Goal: Information Seeking & Learning: Learn about a topic

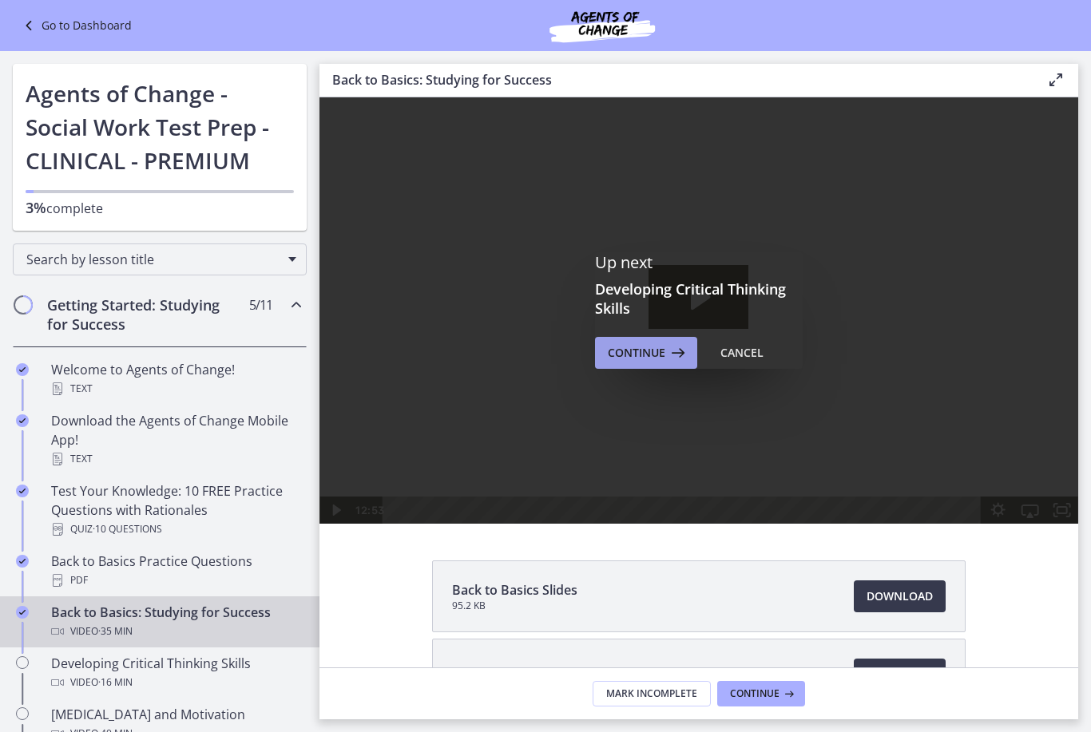
click at [652, 350] on span "Continue" at bounding box center [636, 352] width 57 height 19
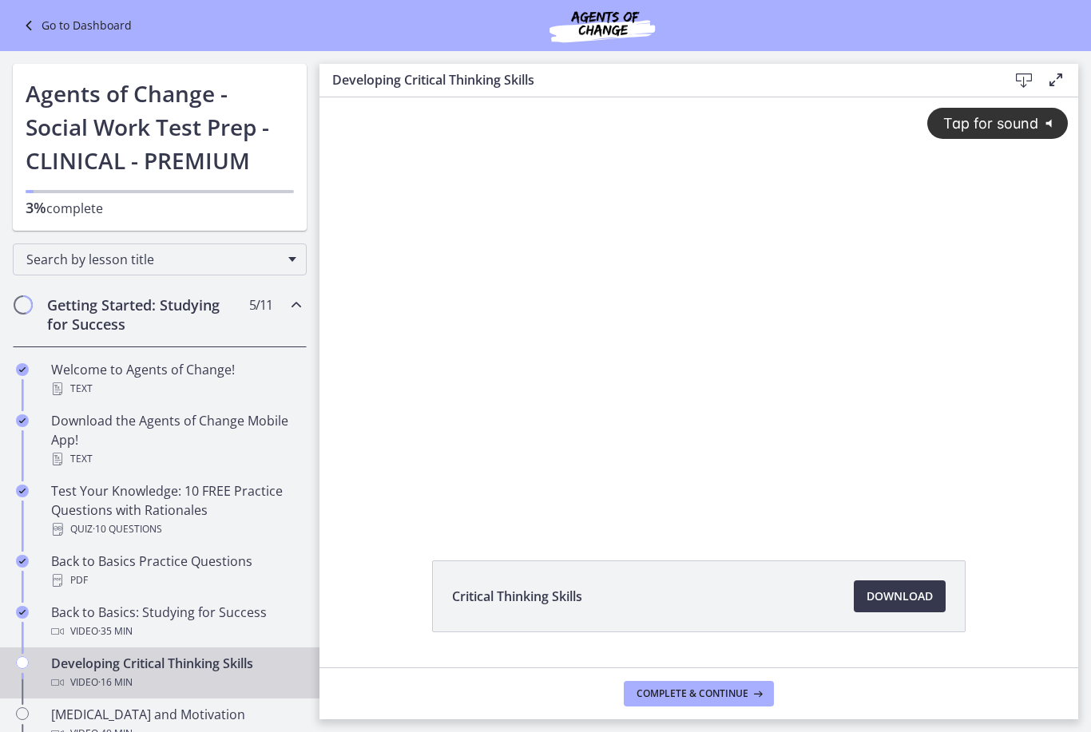
click at [653, 350] on div "Tap for sound @keyframes VOLUME_SMALL_WAVE_FLASH { 0% { opacity: 0; } 33% { opa…" at bounding box center [698, 296] width 759 height 399
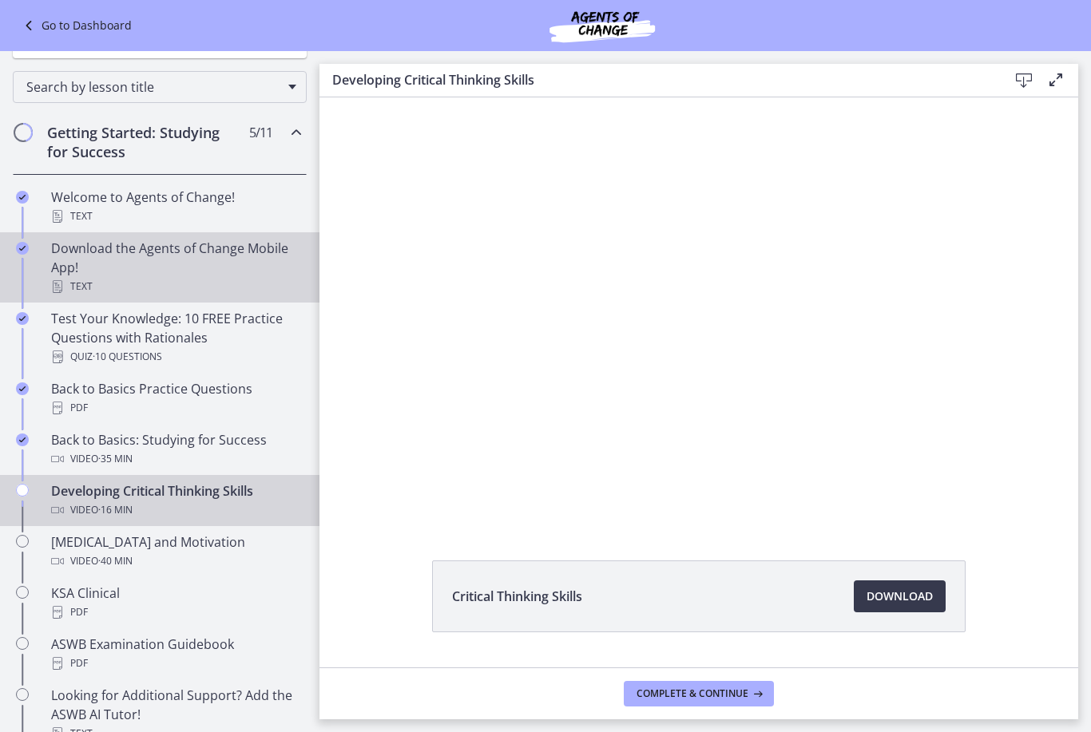
scroll to position [341, 0]
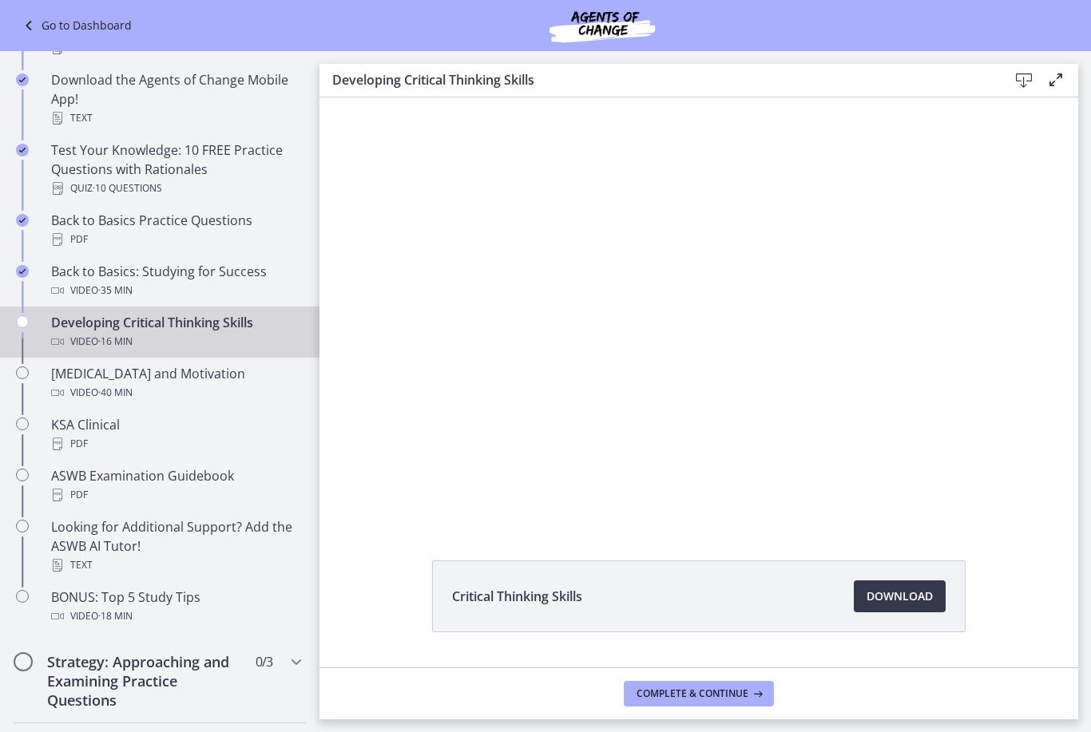
click at [468, 298] on div at bounding box center [698, 310] width 759 height 426
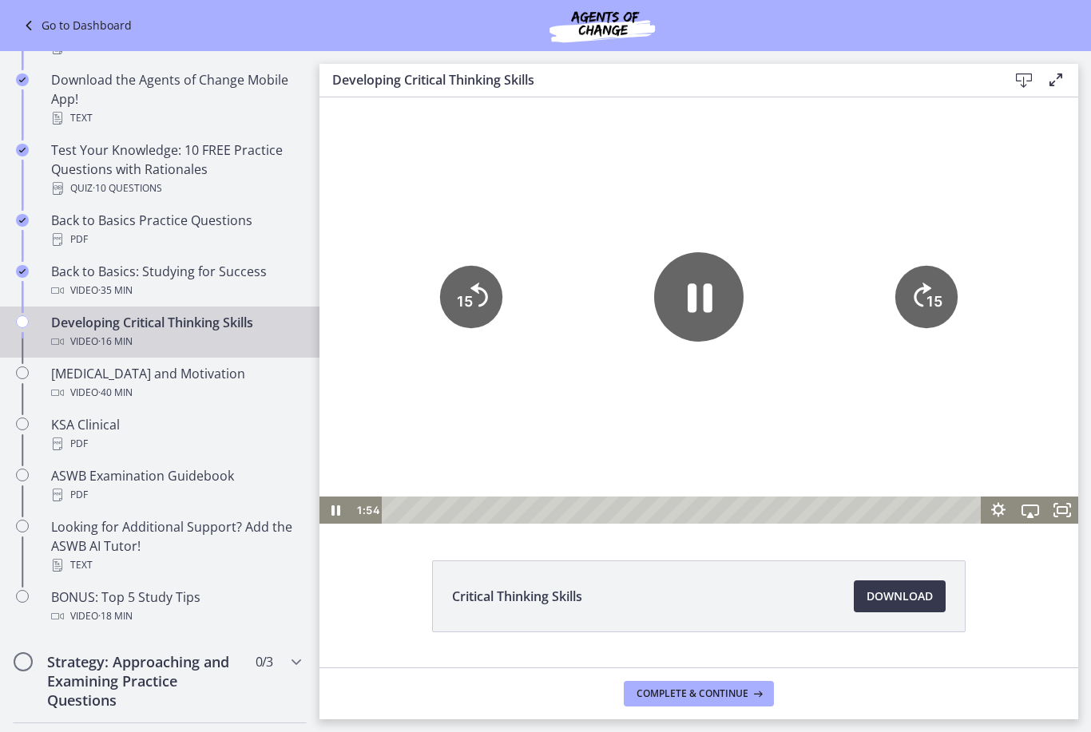
click at [700, 280] on icon "Pause" at bounding box center [698, 296] width 89 height 89
click at [691, 295] on icon "Play Video" at bounding box center [699, 296] width 23 height 31
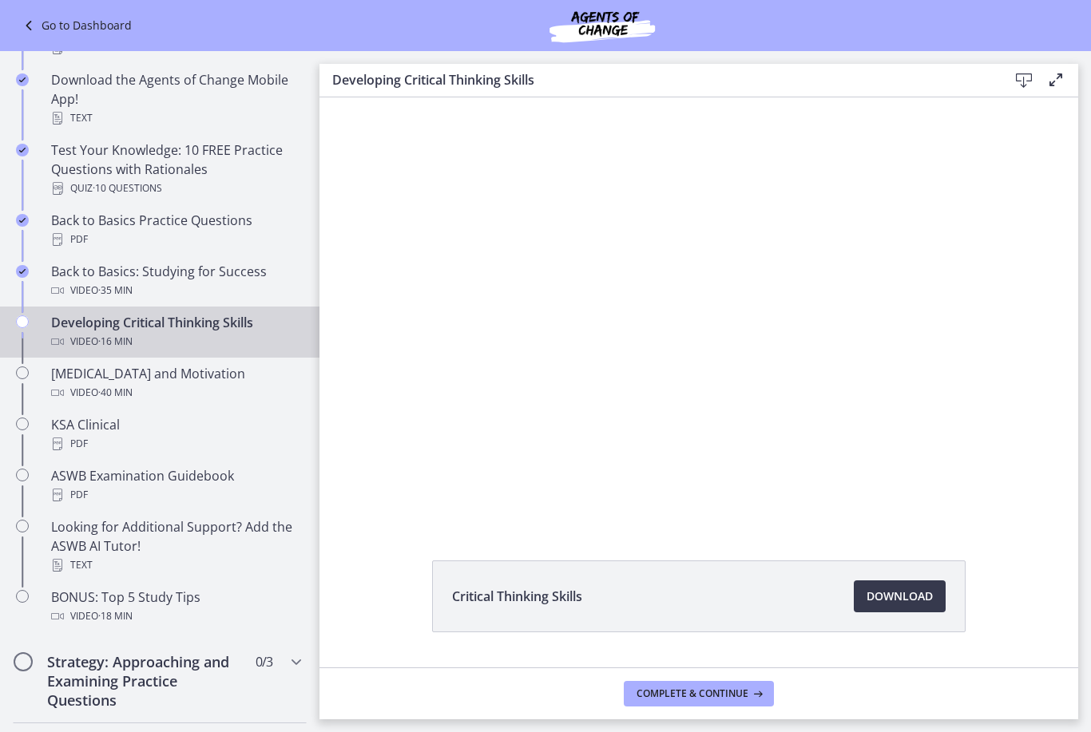
click at [702, 291] on div at bounding box center [698, 310] width 759 height 426
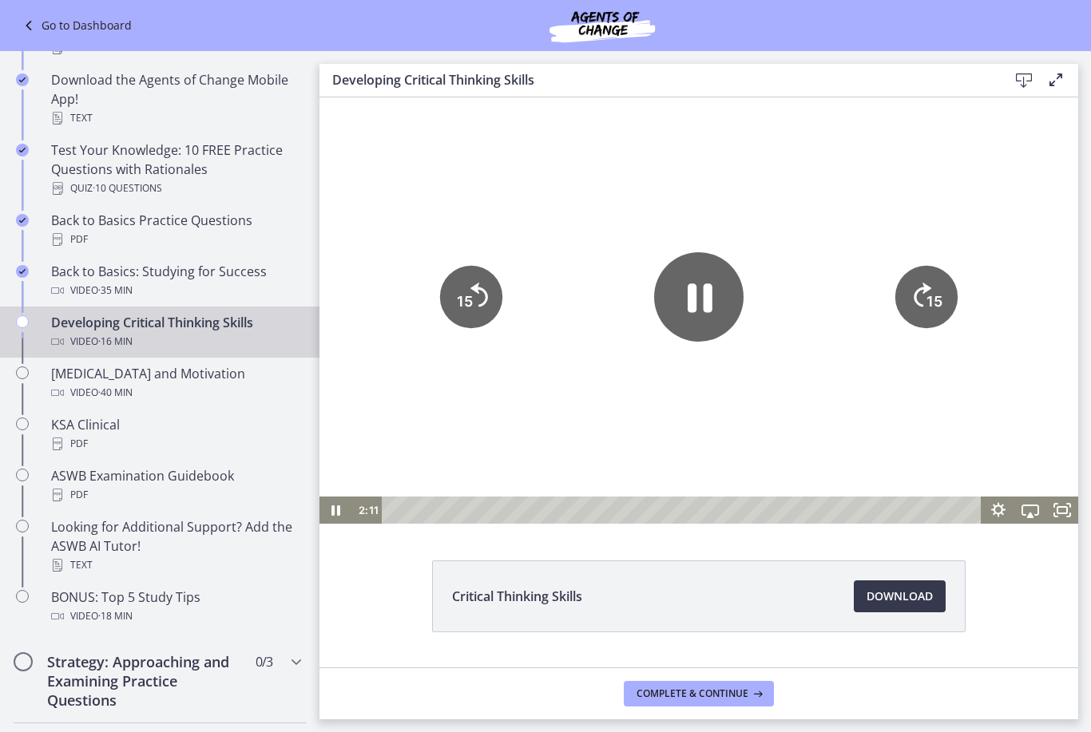
click at [704, 316] on icon "Pause" at bounding box center [698, 296] width 89 height 89
click at [716, 284] on icon "Play Video" at bounding box center [698, 296] width 89 height 89
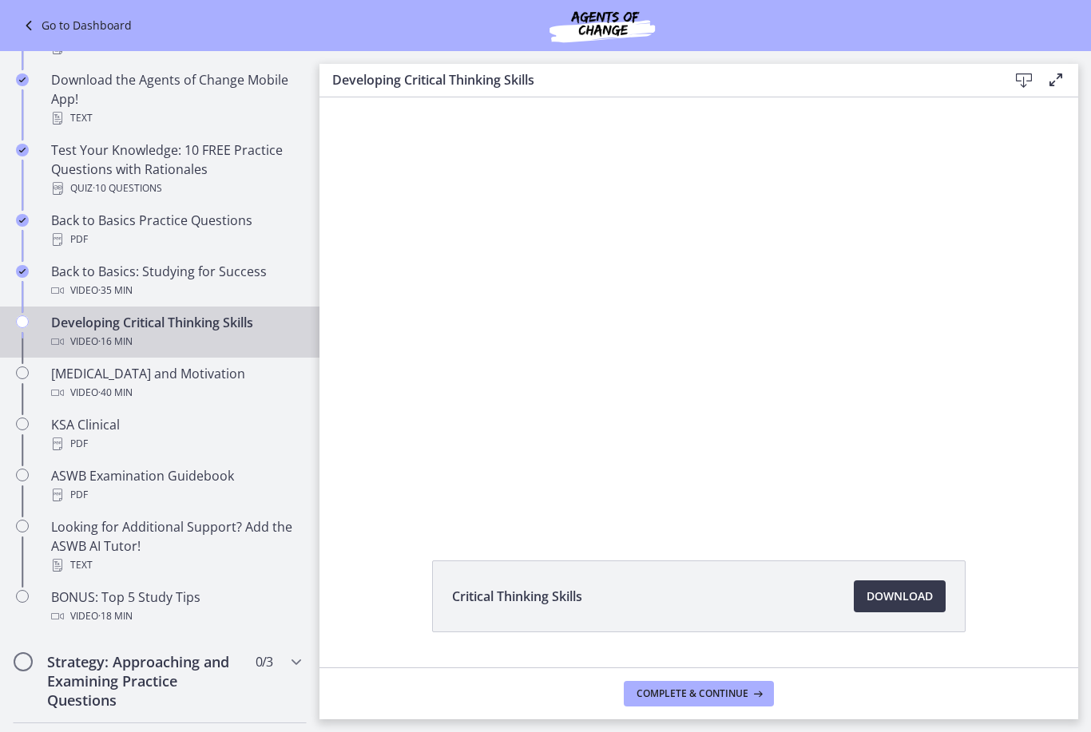
click at [456, 317] on div at bounding box center [698, 310] width 759 height 426
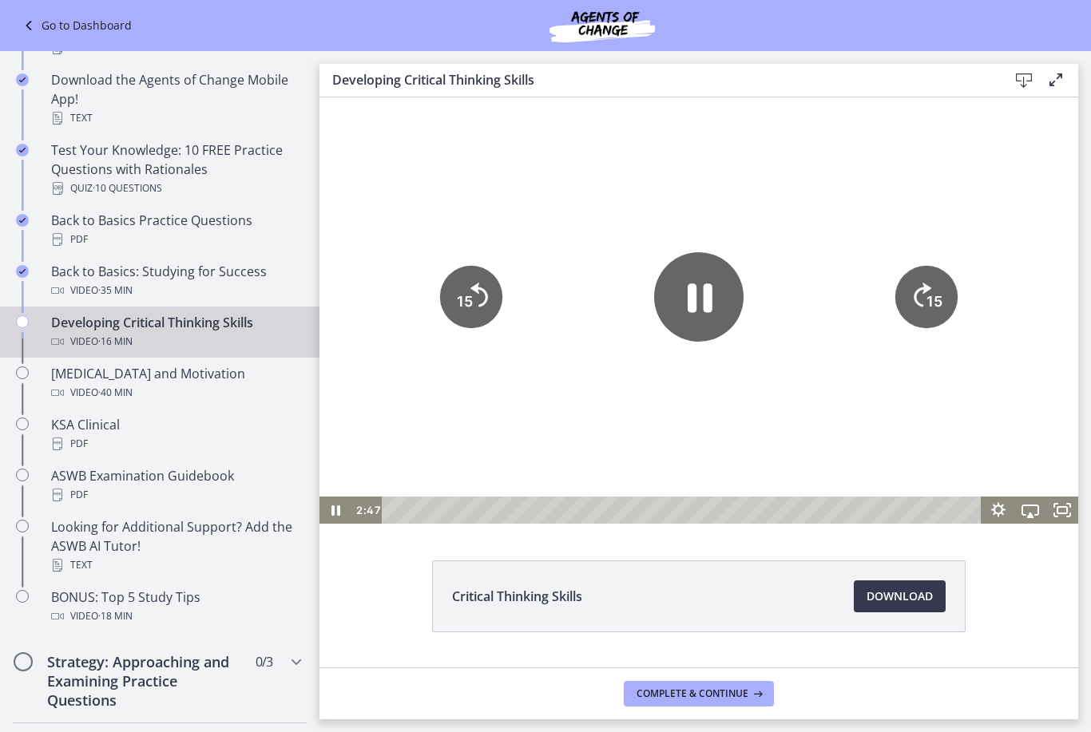
click at [477, 309] on icon "15" at bounding box center [471, 297] width 62 height 62
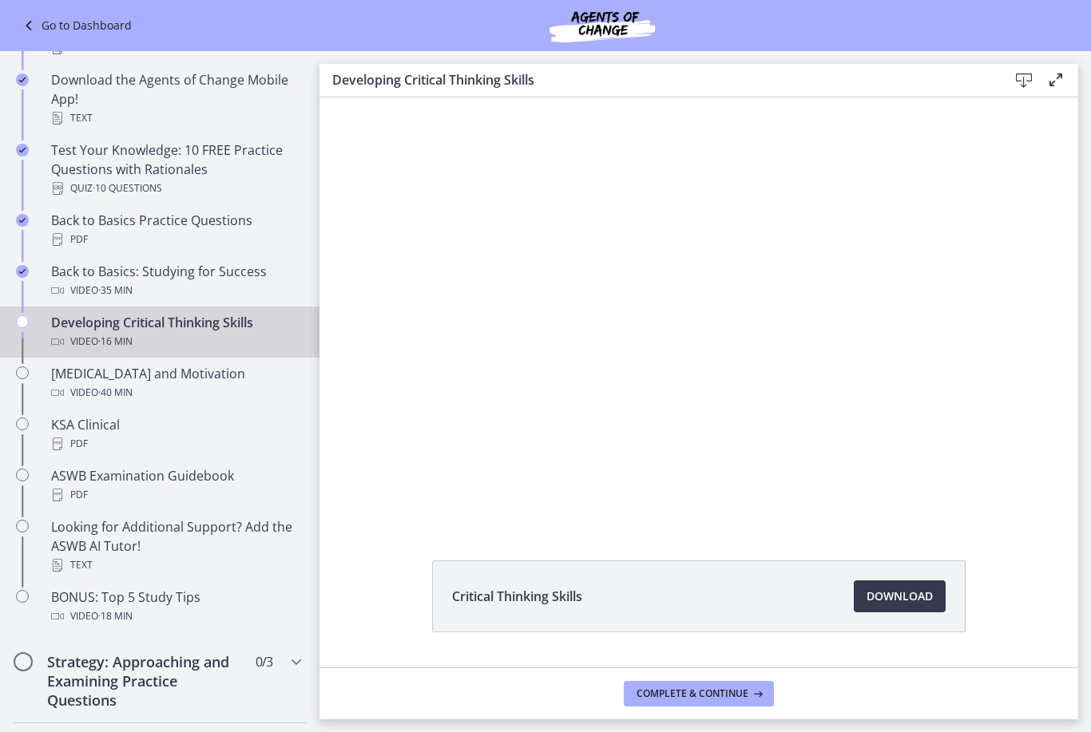
click at [565, 302] on div at bounding box center [698, 310] width 759 height 426
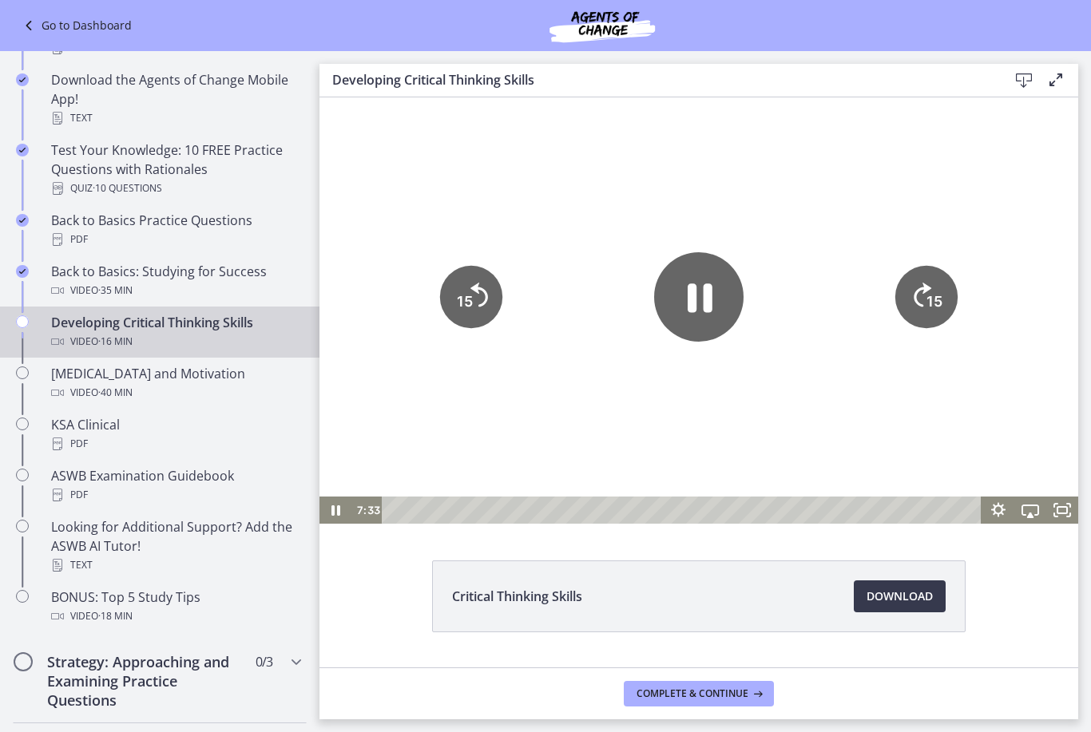
click at [481, 303] on icon "15" at bounding box center [471, 297] width 62 height 62
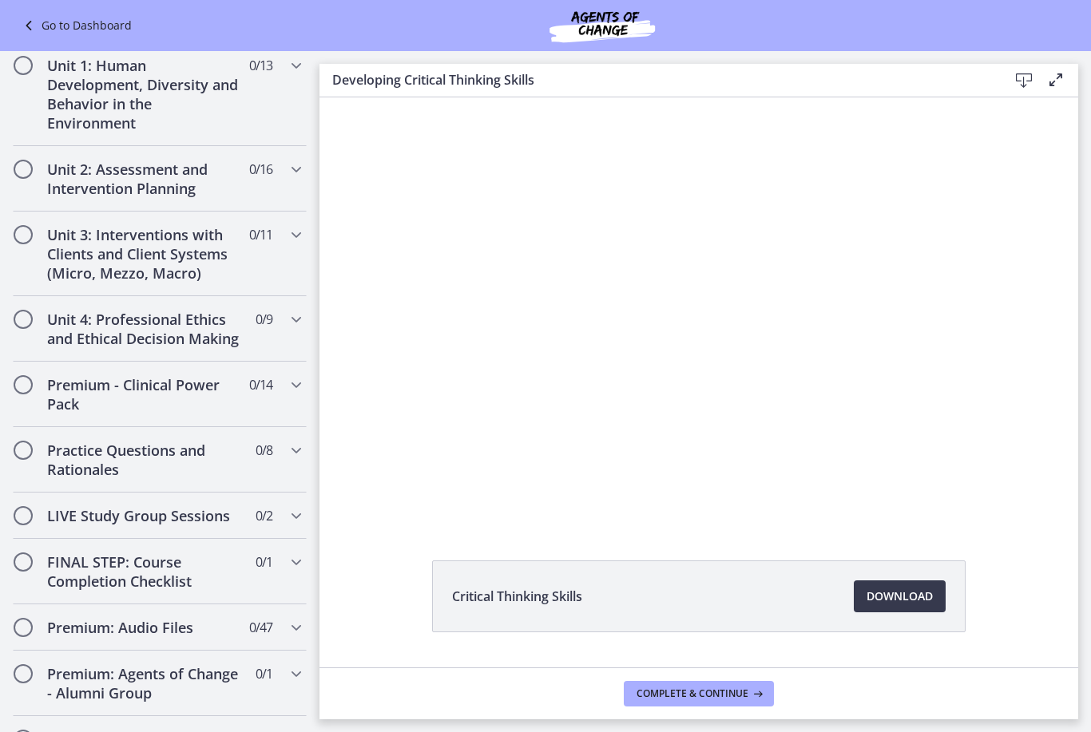
scroll to position [1023, 0]
click at [299, 525] on span "Chapters" at bounding box center [296, 514] width 19 height 19
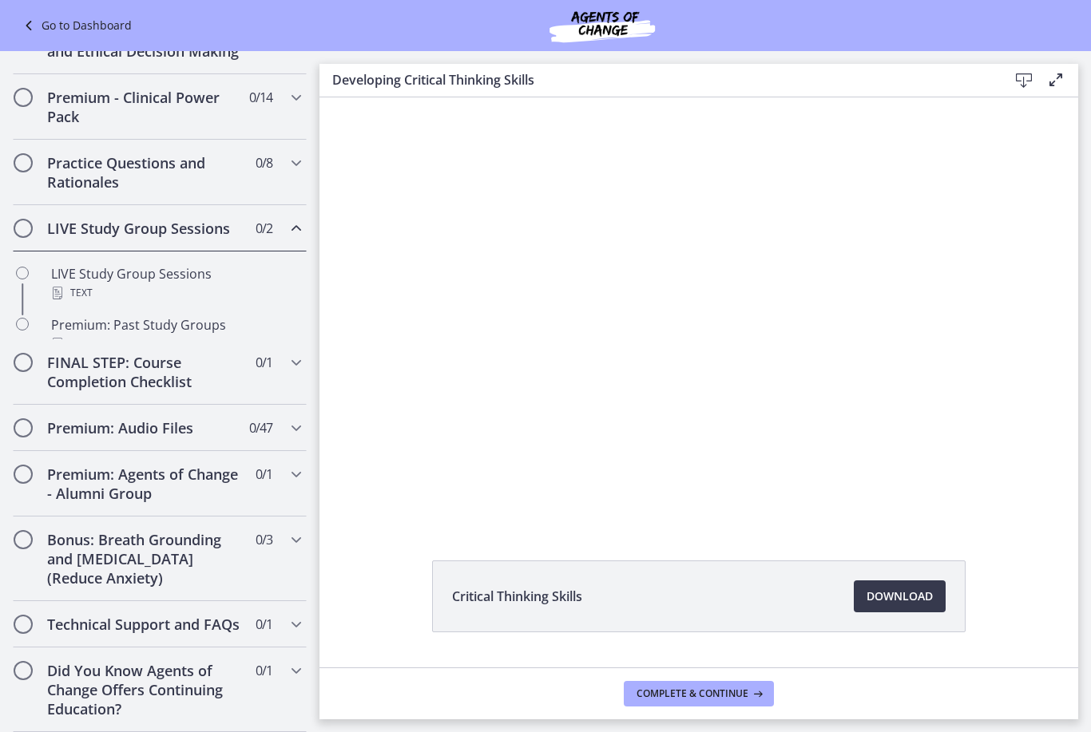
scroll to position [704, 0]
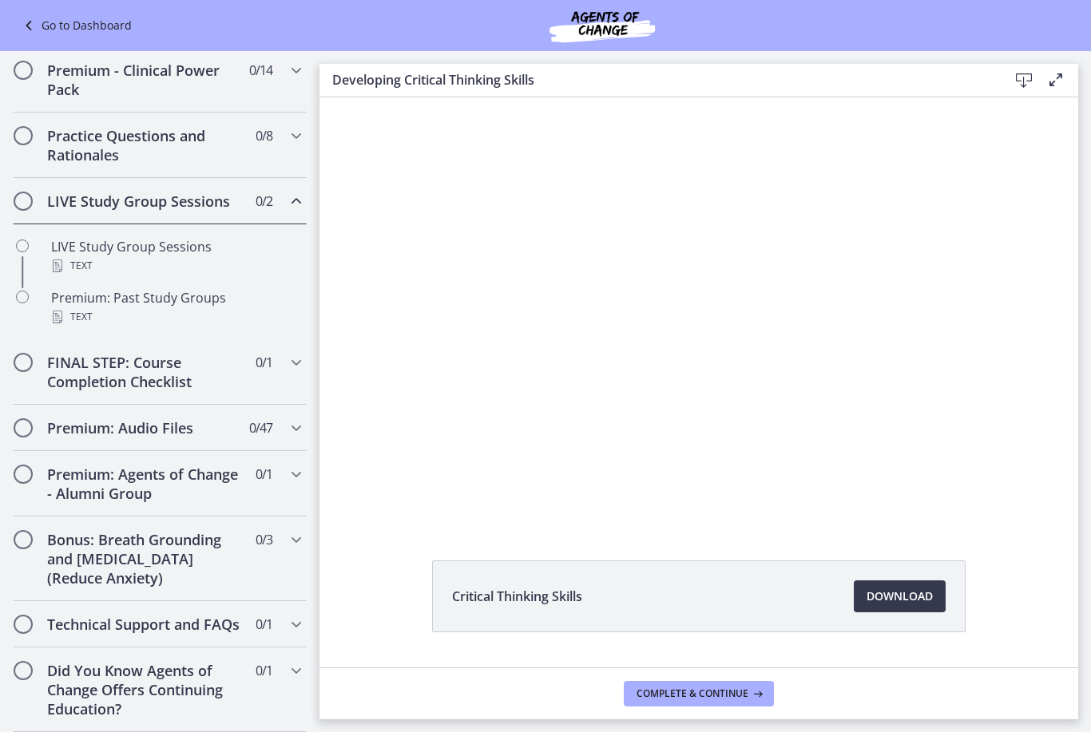
click at [293, 201] on icon "Chapters" at bounding box center [296, 201] width 19 height 19
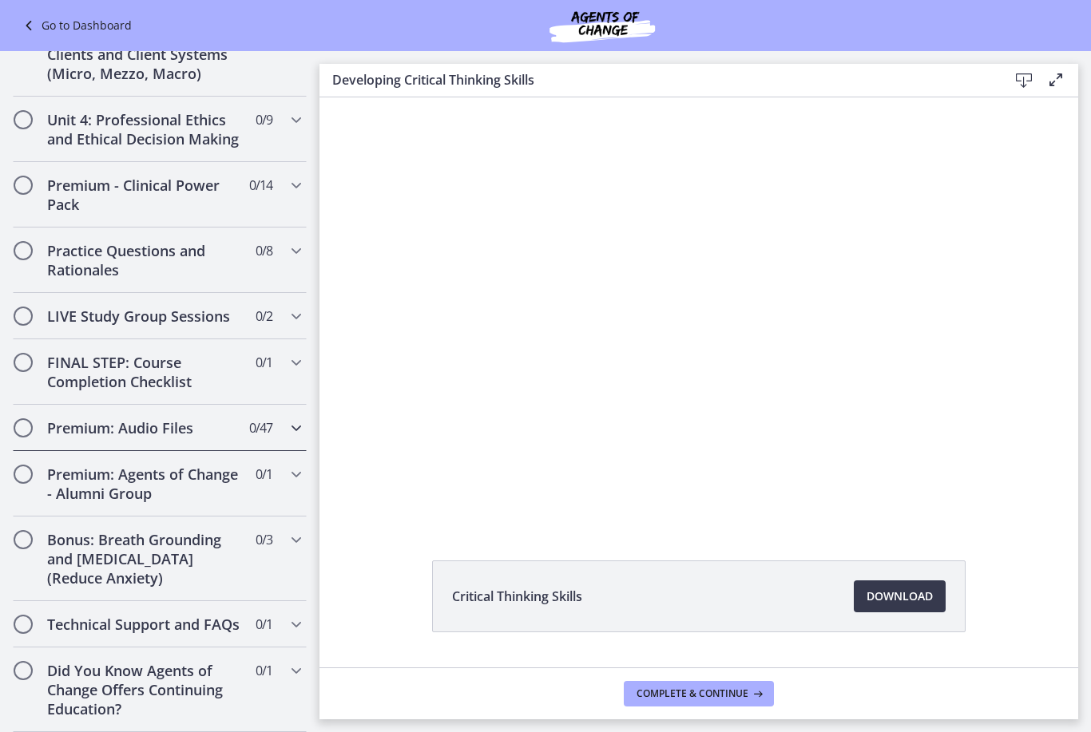
click at [289, 426] on icon "Chapters" at bounding box center [296, 427] width 19 height 19
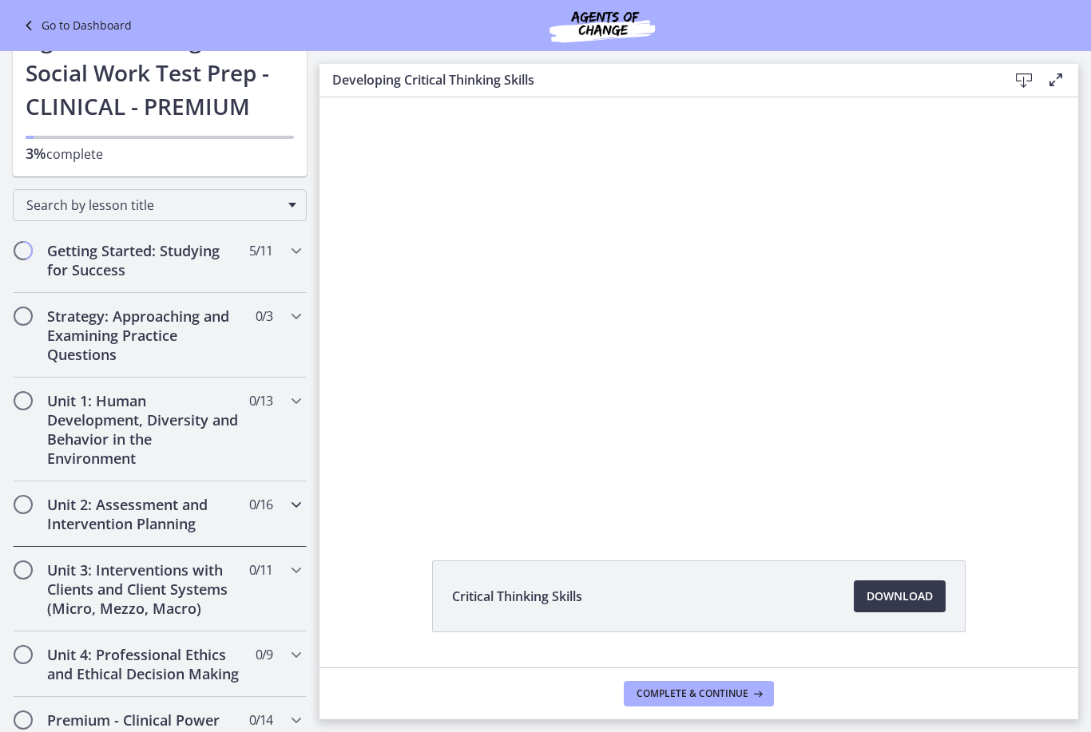
scroll to position [54, 0]
click at [482, 326] on div at bounding box center [698, 310] width 759 height 426
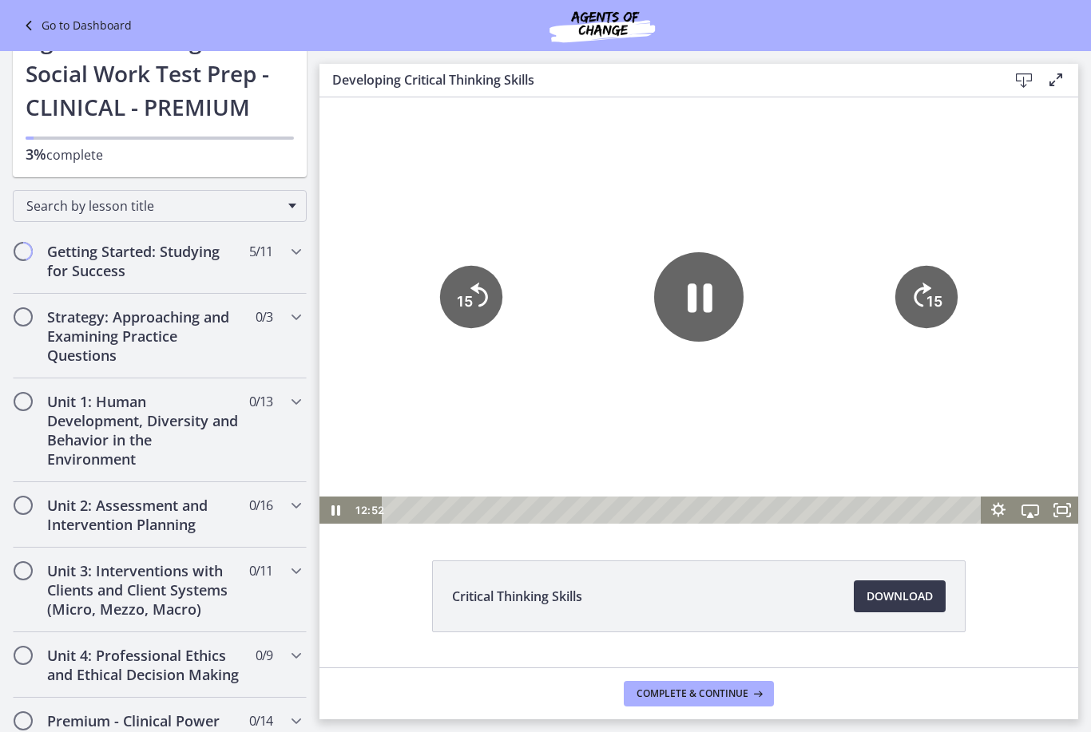
click at [478, 289] on icon "Skip back 15 seconds" at bounding box center [479, 295] width 18 height 24
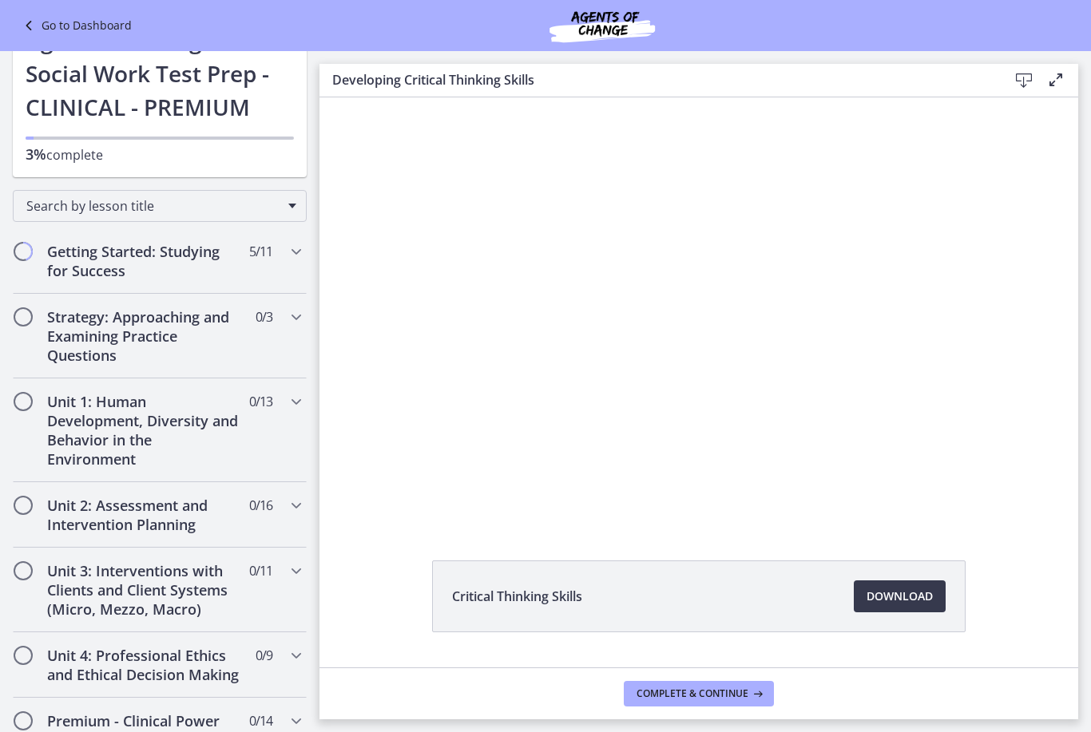
click at [478, 292] on div at bounding box center [698, 310] width 759 height 426
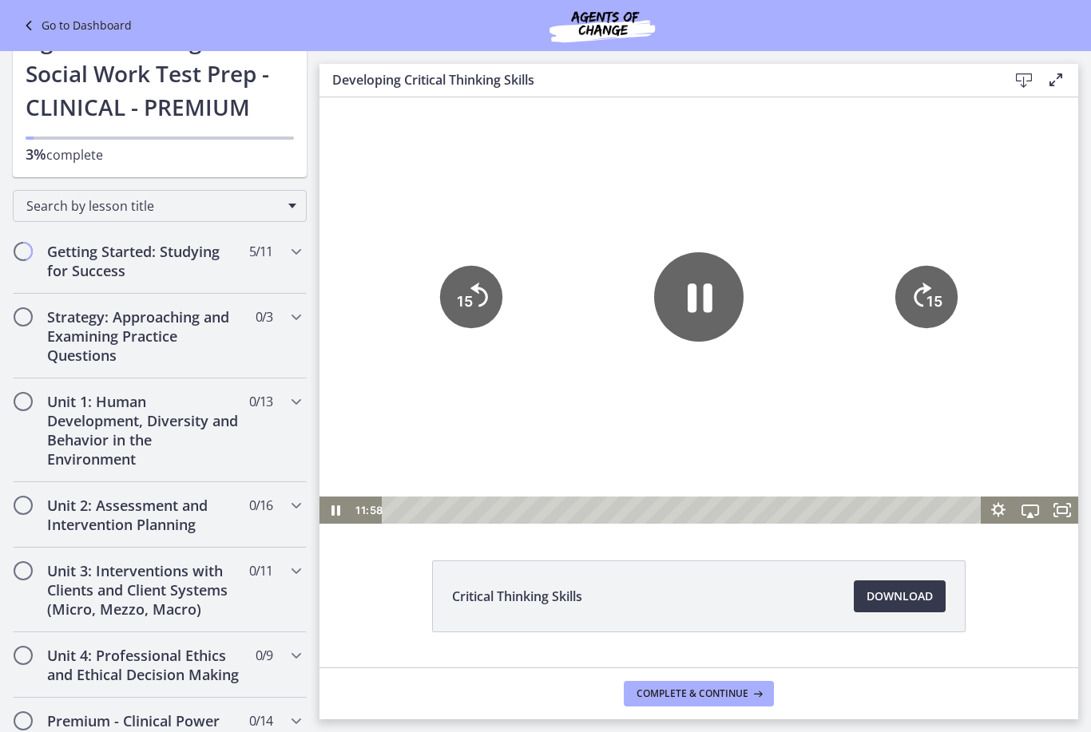
click at [478, 292] on icon "Skip back 15 seconds" at bounding box center [479, 295] width 18 height 24
